Goal: Find specific page/section: Find specific page/section

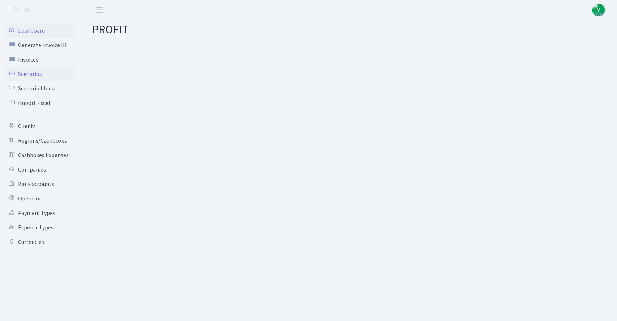
click at [27, 72] on link "Scenarios" at bounding box center [40, 74] width 72 height 14
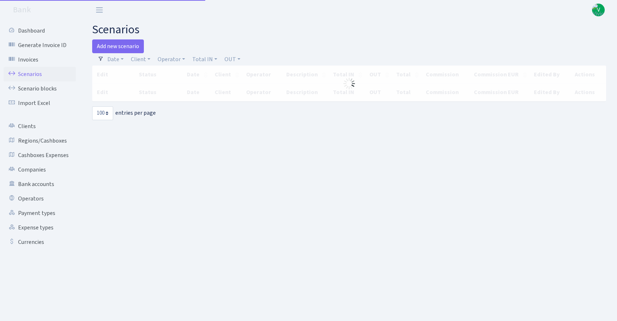
select select "100"
